Goal: Entertainment & Leisure: Browse casually

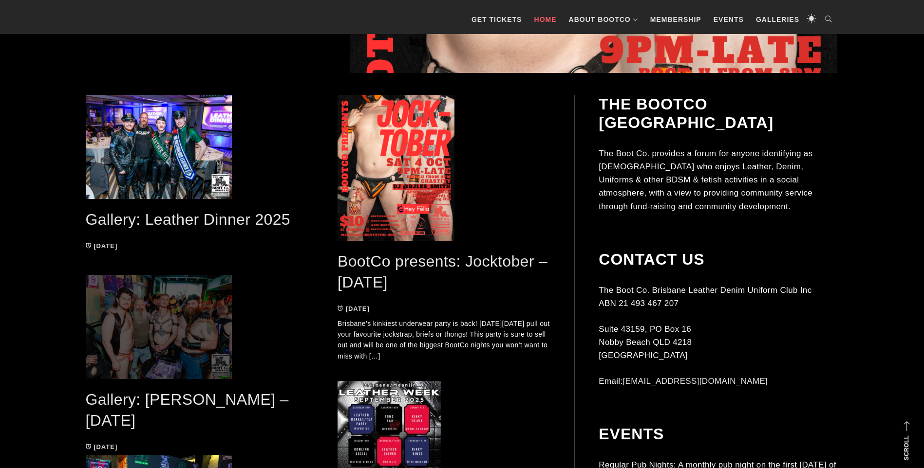
scroll to position [485, 0]
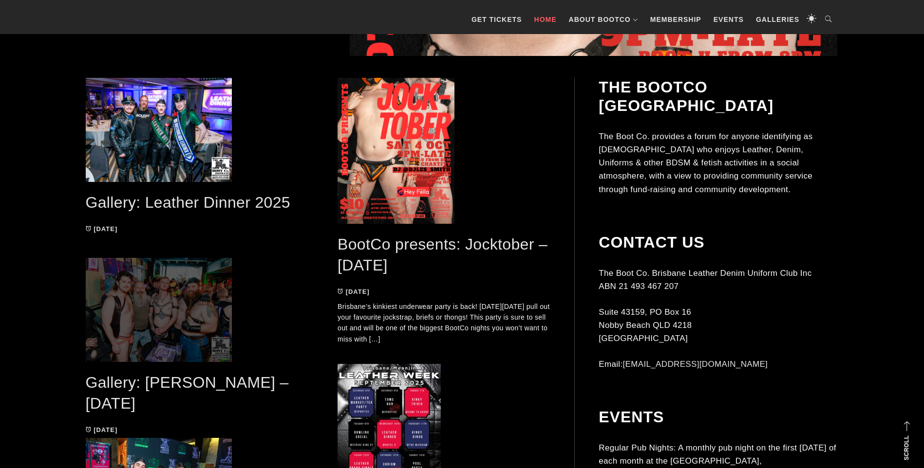
click at [165, 324] on span at bounding box center [192, 310] width 213 height 104
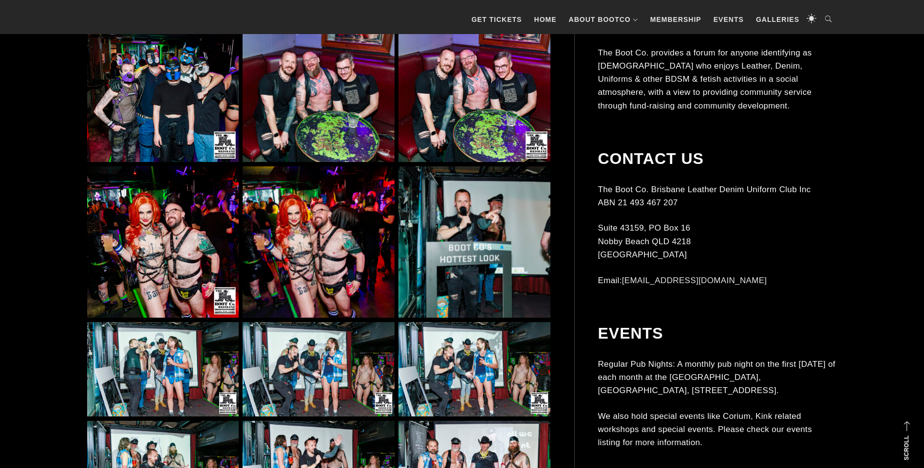
scroll to position [974, 0]
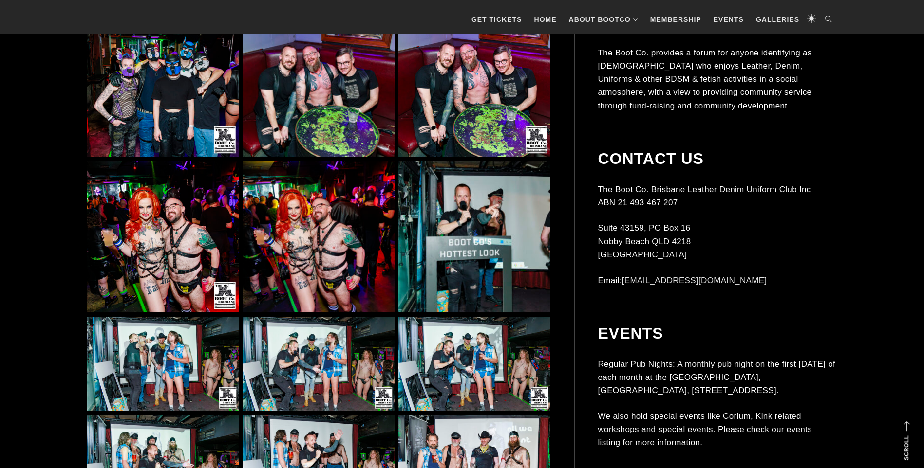
click at [154, 265] on img at bounding box center [162, 236] width 151 height 151
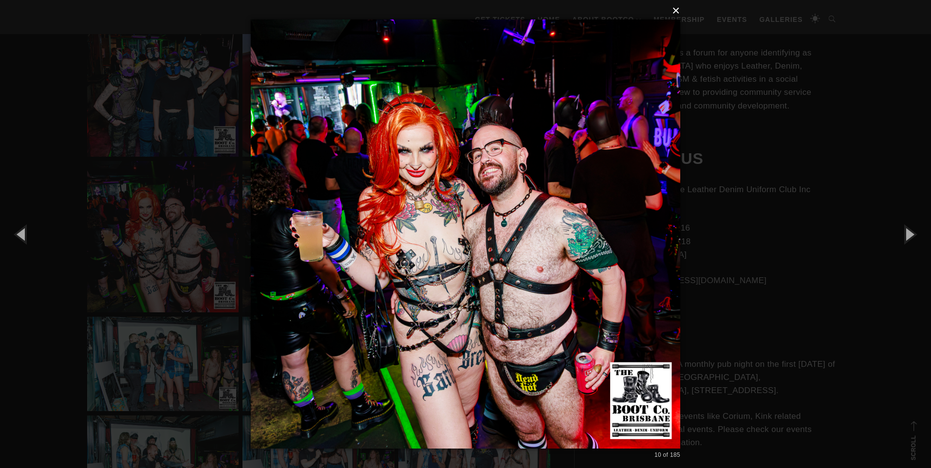
click at [677, 11] on button "×" at bounding box center [469, 10] width 430 height 21
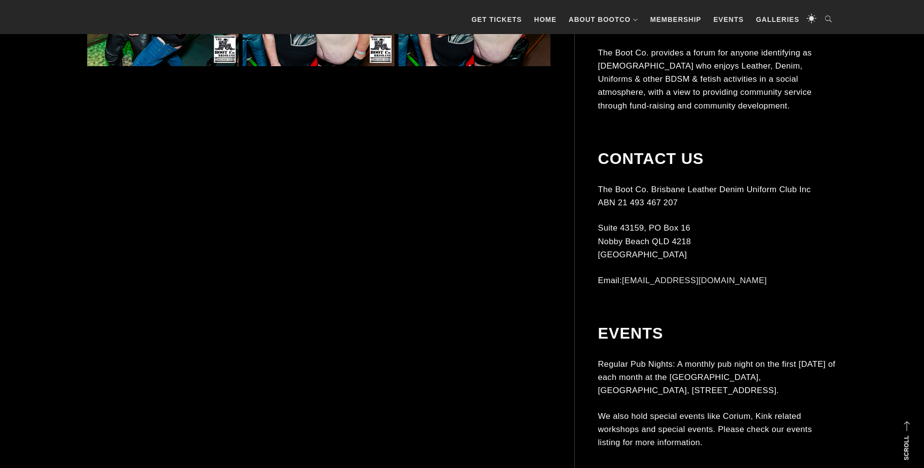
scroll to position [2484, 0]
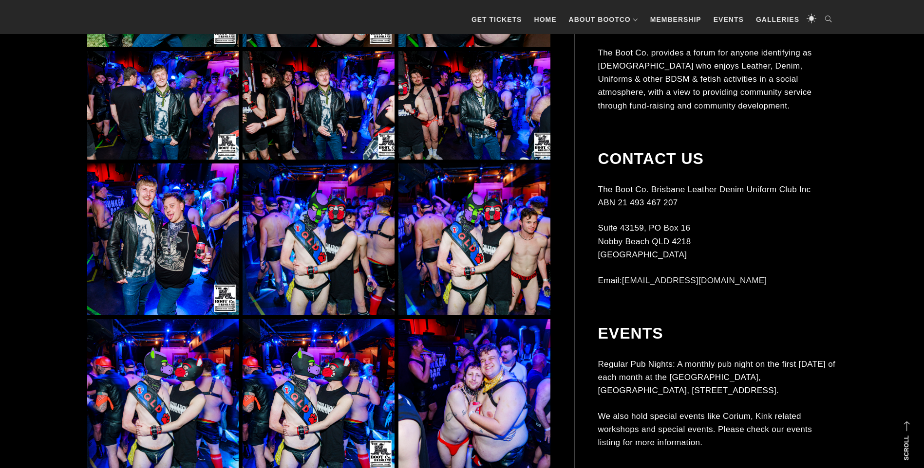
click at [298, 248] on img at bounding box center [318, 239] width 151 height 151
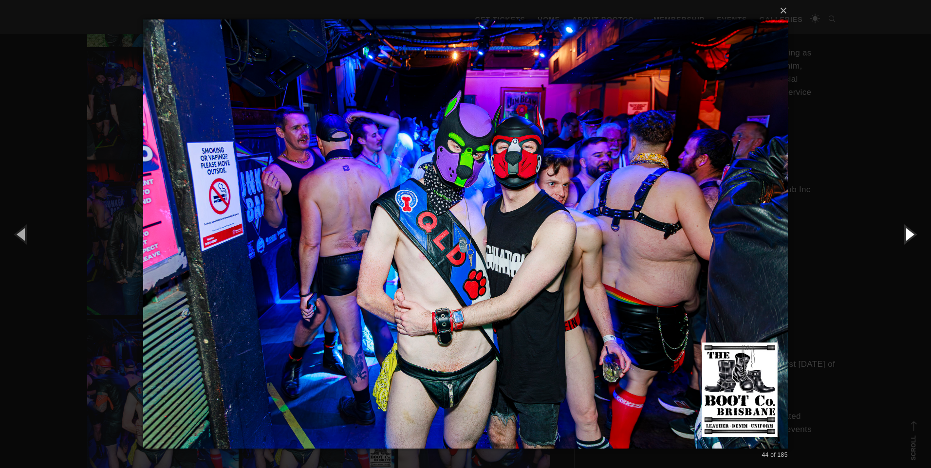
click at [914, 231] on button "button" at bounding box center [909, 234] width 44 height 54
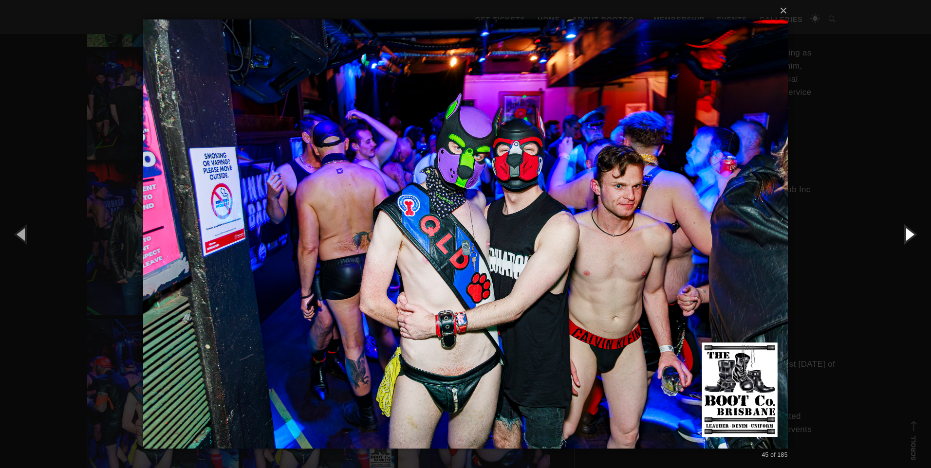
click at [914, 231] on button "button" at bounding box center [909, 234] width 44 height 54
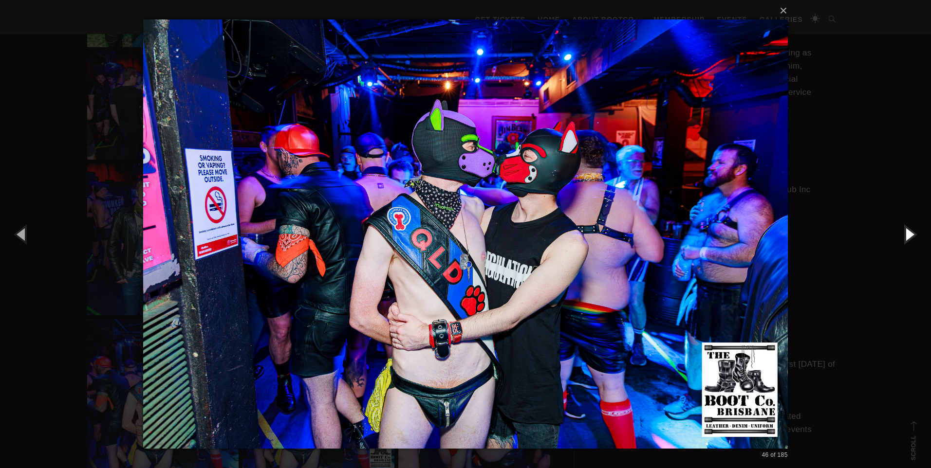
click at [914, 231] on button "button" at bounding box center [909, 234] width 44 height 54
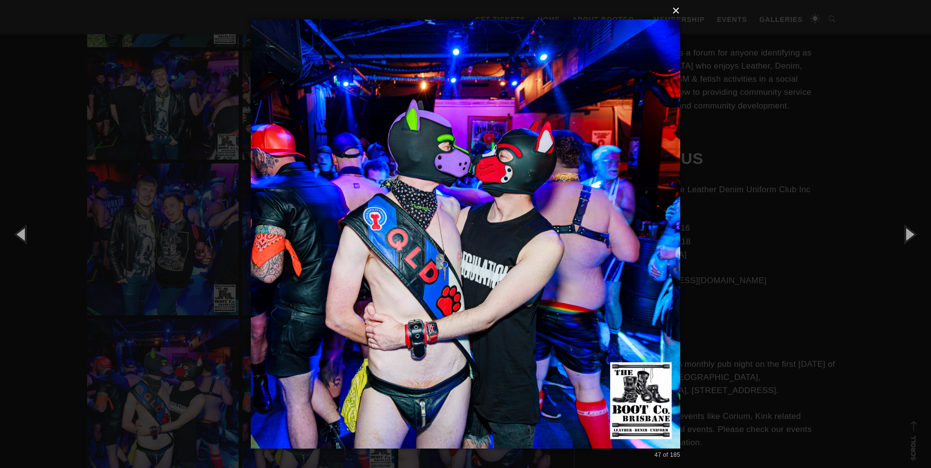
drag, startPoint x: 676, startPoint y: 11, endPoint x: 633, endPoint y: 39, distance: 51.3
click at [676, 10] on button "×" at bounding box center [469, 10] width 430 height 21
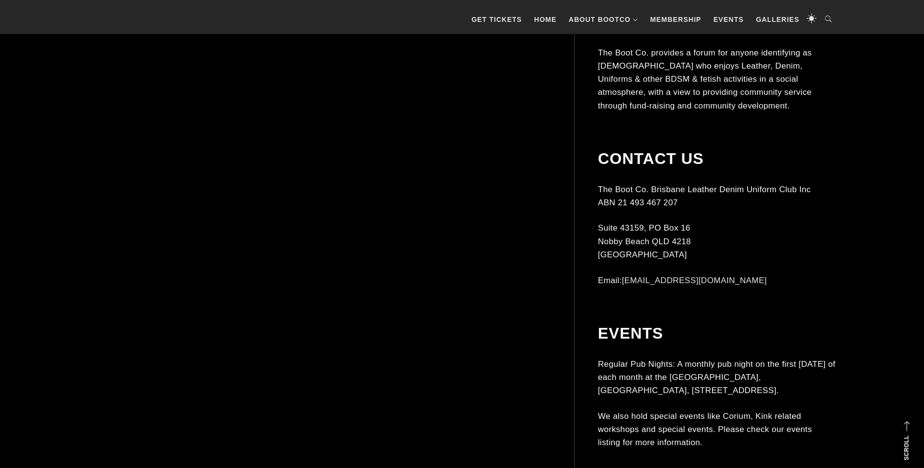
scroll to position [3701, 0]
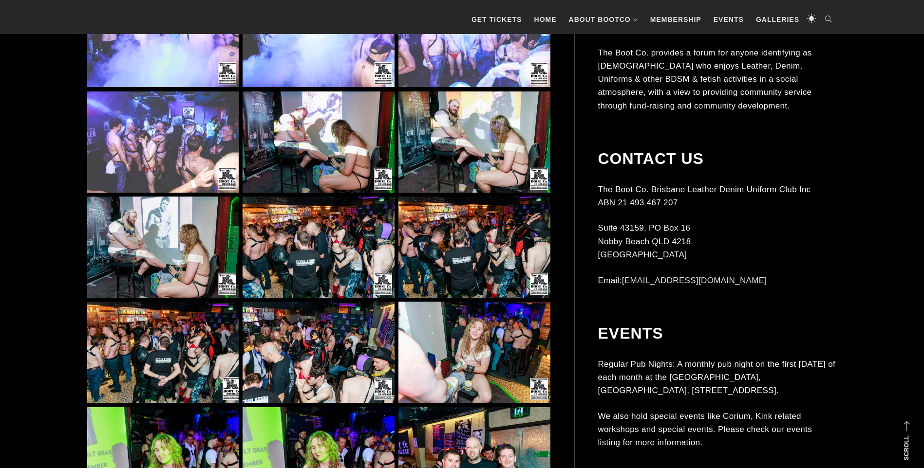
click at [313, 262] on img at bounding box center [318, 247] width 151 height 101
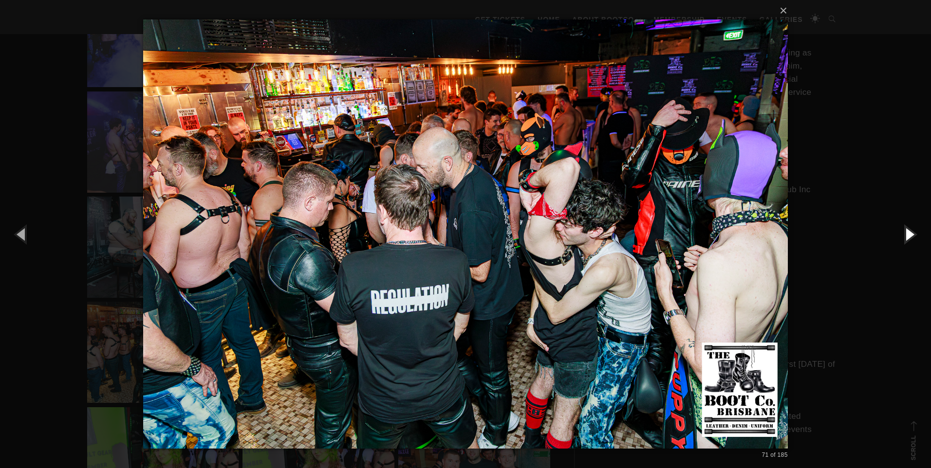
click at [911, 232] on button "button" at bounding box center [909, 234] width 44 height 54
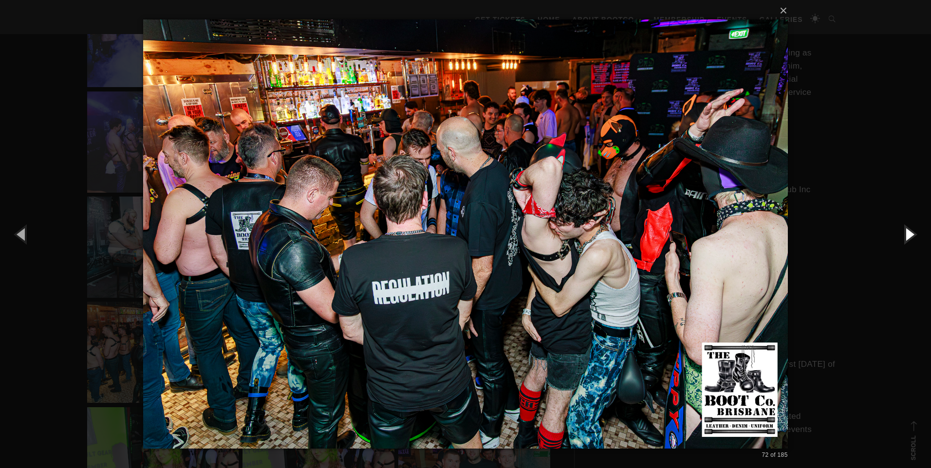
click at [911, 233] on button "button" at bounding box center [909, 234] width 44 height 54
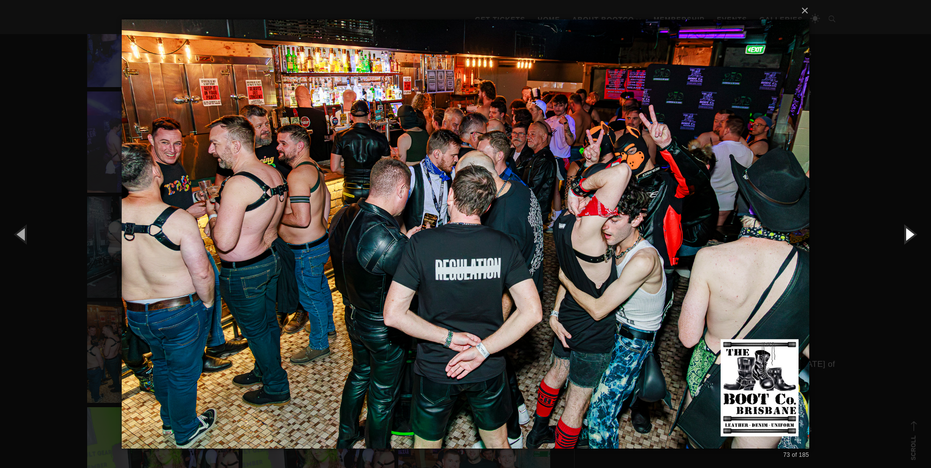
click at [911, 233] on button "button" at bounding box center [909, 234] width 44 height 54
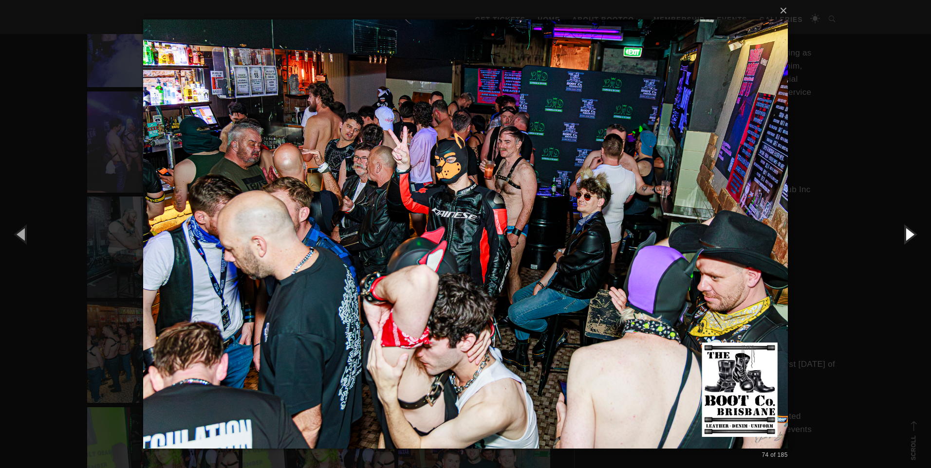
click at [911, 233] on button "button" at bounding box center [909, 234] width 44 height 54
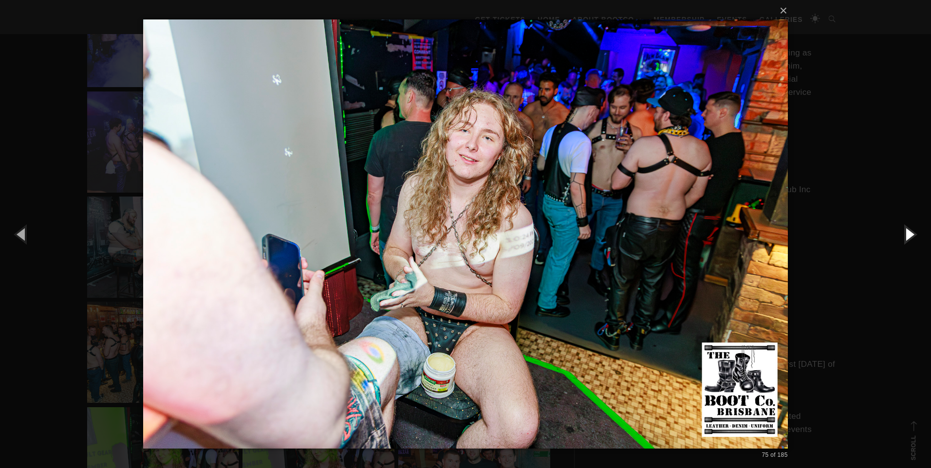
click at [911, 233] on button "button" at bounding box center [909, 234] width 44 height 54
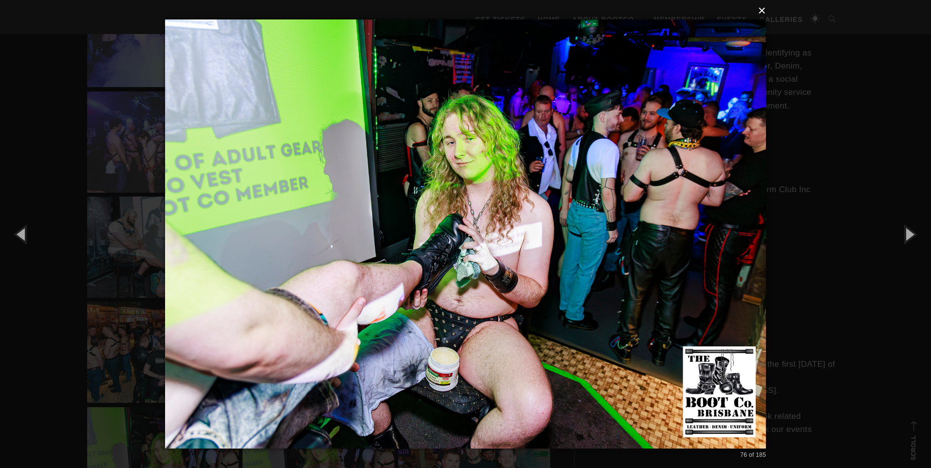
click at [761, 11] on button "×" at bounding box center [468, 10] width 601 height 21
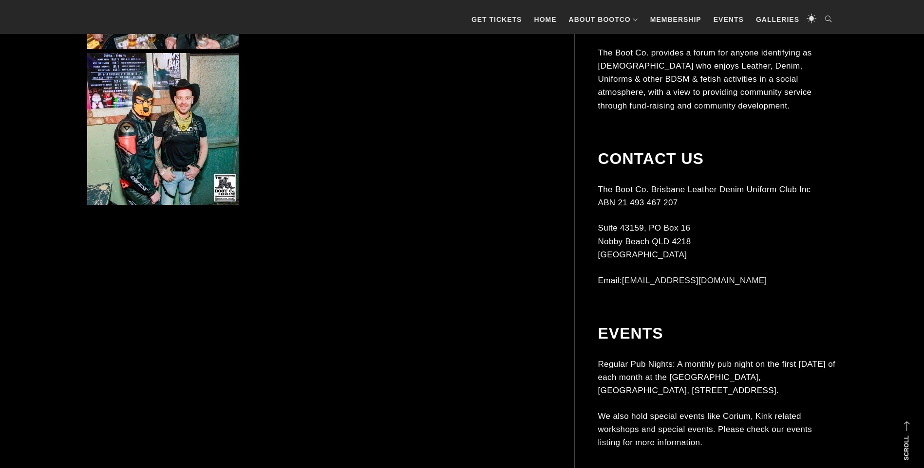
scroll to position [4480, 0]
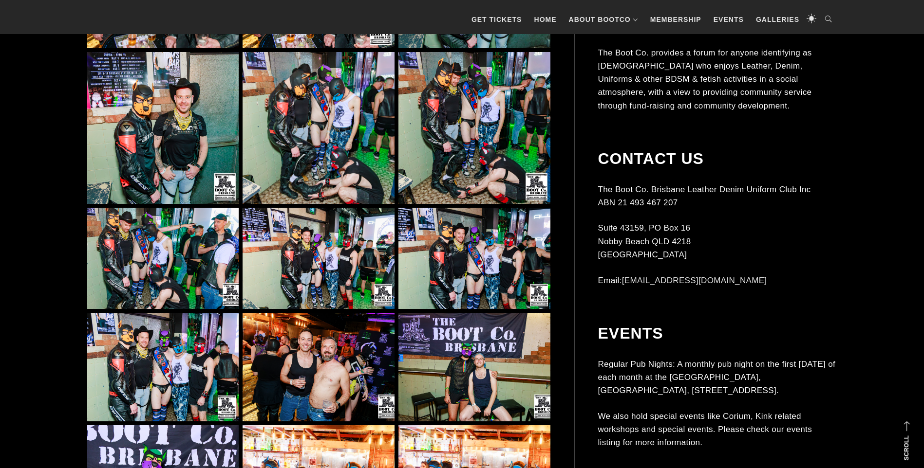
click at [173, 262] on img at bounding box center [162, 258] width 151 height 101
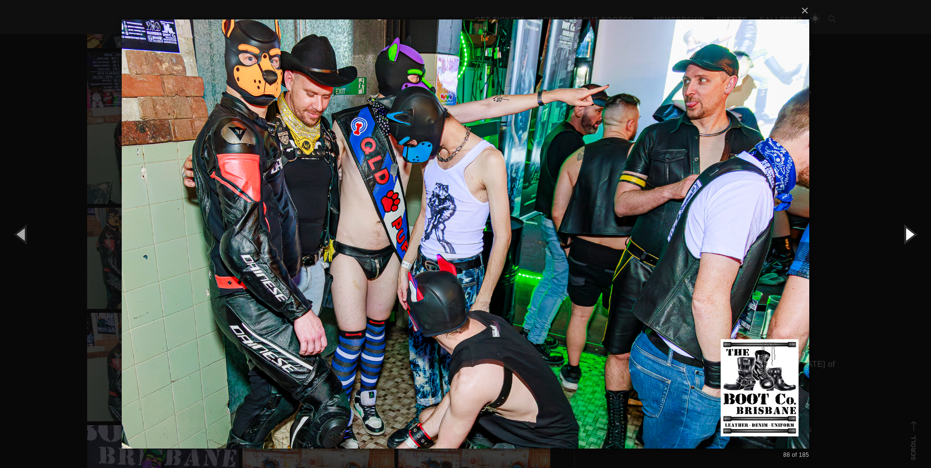
click at [911, 235] on button "button" at bounding box center [909, 234] width 44 height 54
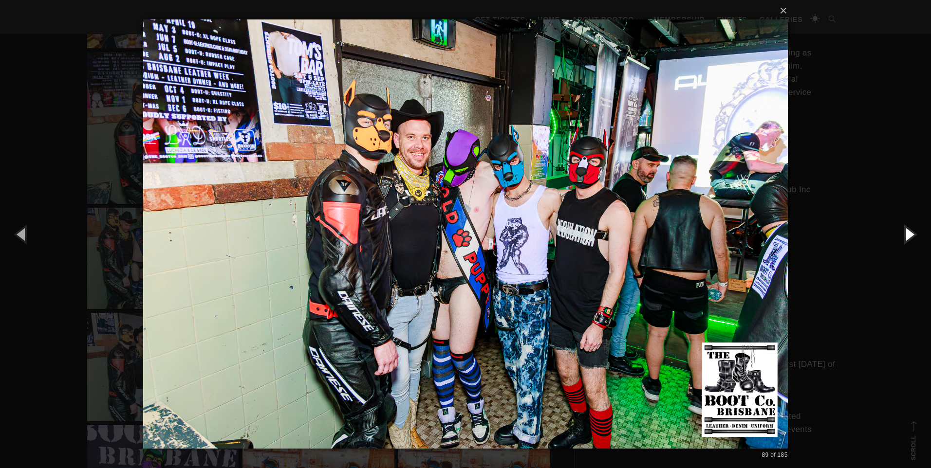
click at [911, 235] on button "button" at bounding box center [909, 234] width 44 height 54
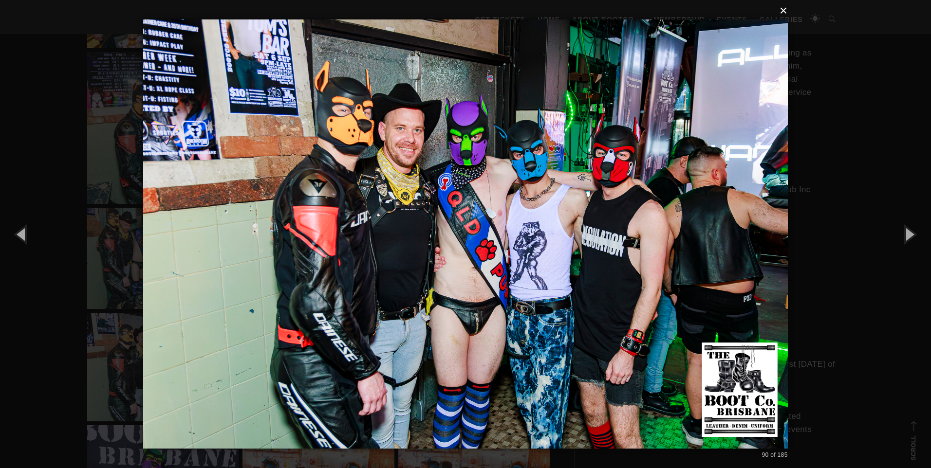
click at [782, 14] on button "×" at bounding box center [468, 10] width 644 height 21
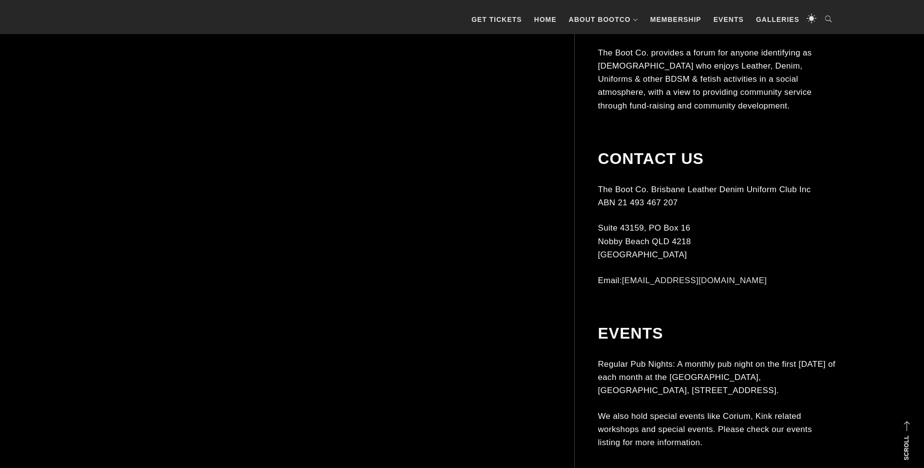
scroll to position [8571, 0]
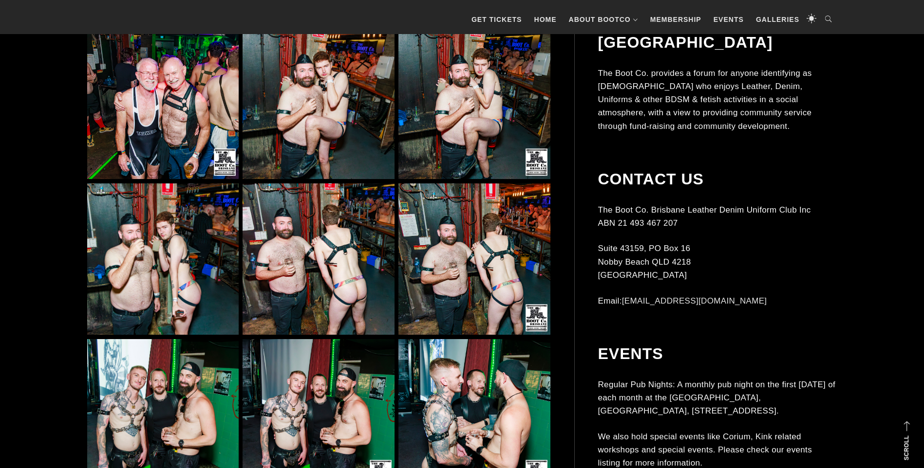
click at [173, 283] on img at bounding box center [162, 259] width 151 height 151
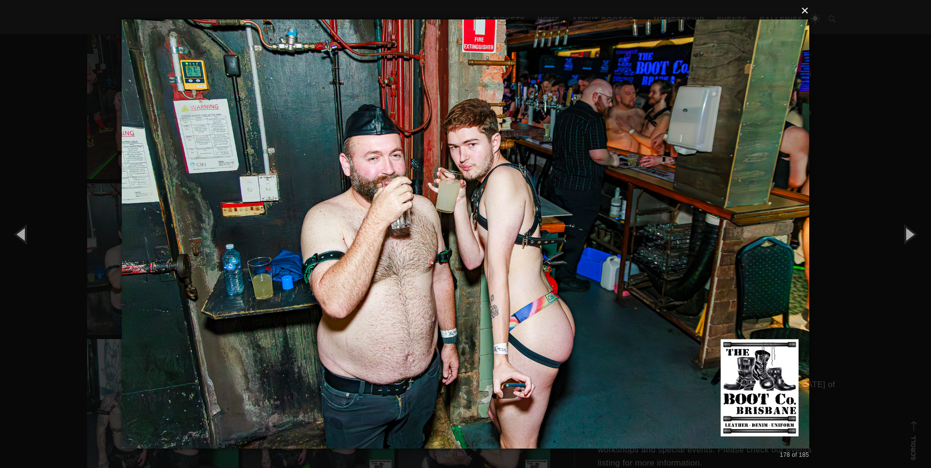
click at [808, 12] on button "×" at bounding box center [468, 10] width 687 height 21
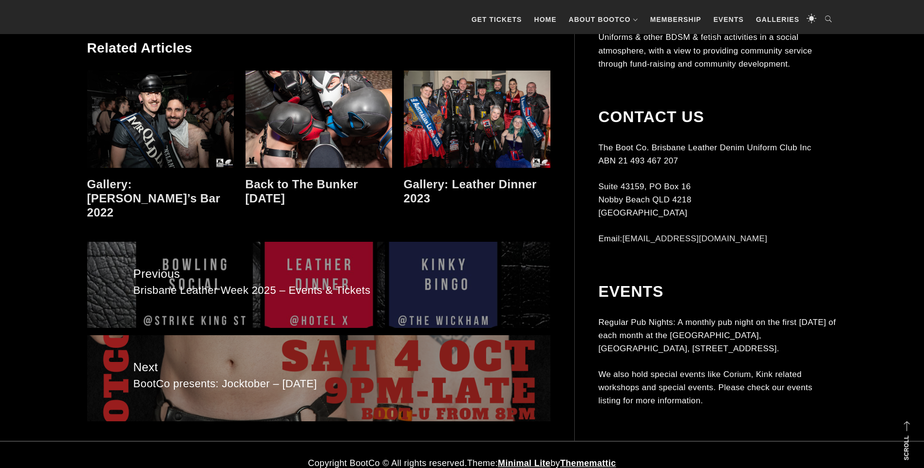
scroll to position [9219, 0]
